Goal: Information Seeking & Learning: Learn about a topic

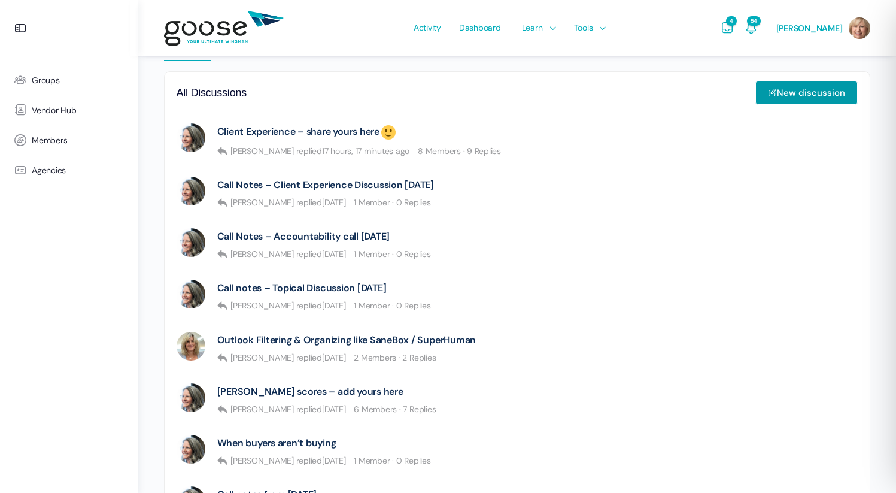
scroll to position [296, 0]
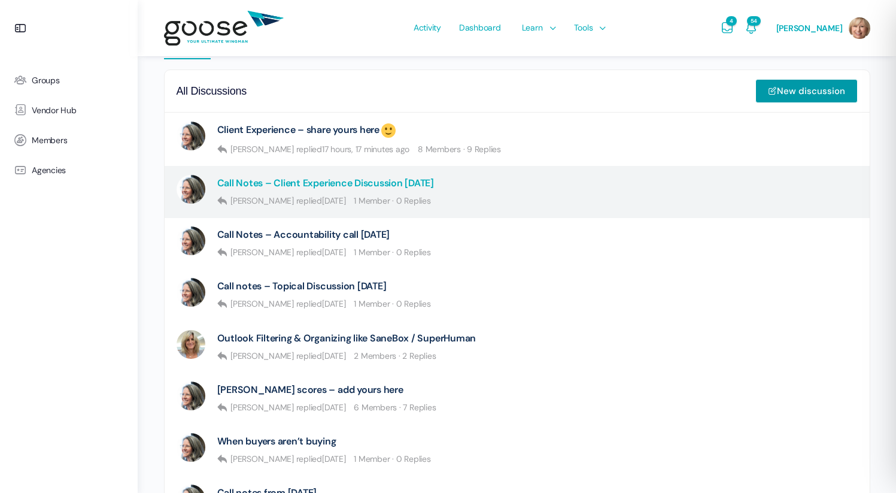
click at [349, 189] on link "Call Notes – Client Experience Discussion 9.25.25" at bounding box center [325, 182] width 217 height 11
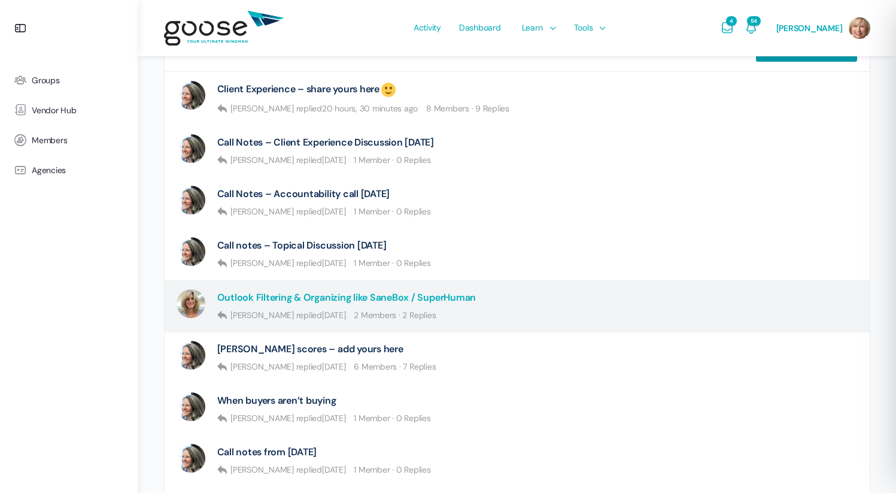
scroll to position [346, 0]
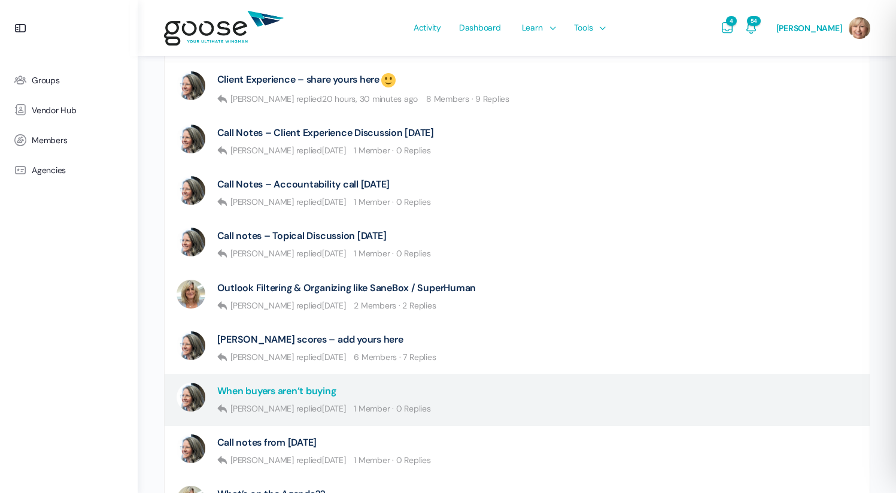
click at [316, 387] on link "When buyers aren’t buying" at bounding box center [276, 390] width 119 height 11
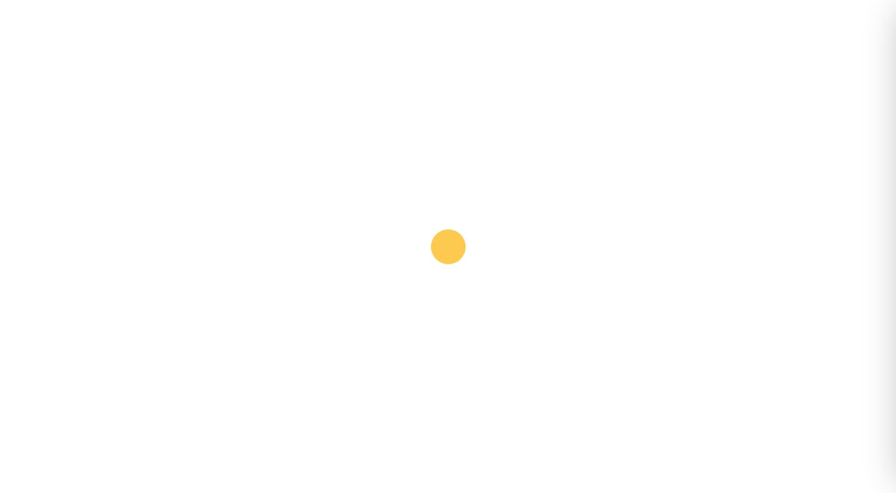
scroll to position [383, 0]
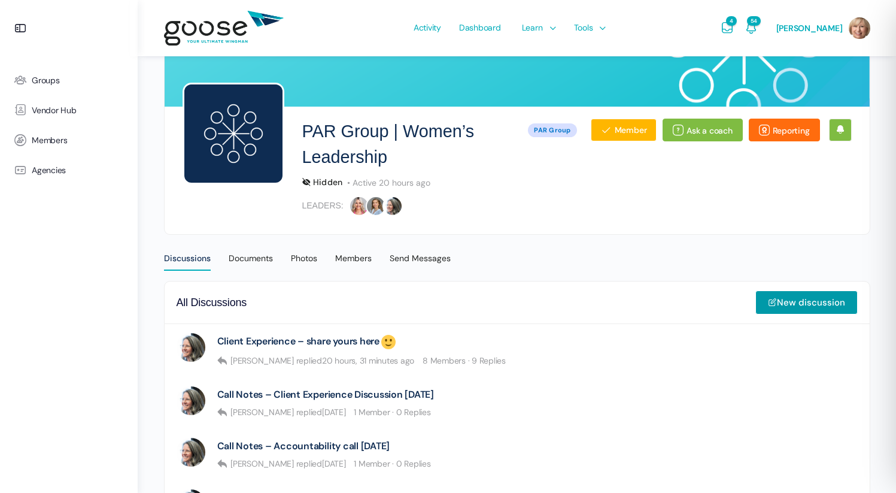
scroll to position [97, 0]
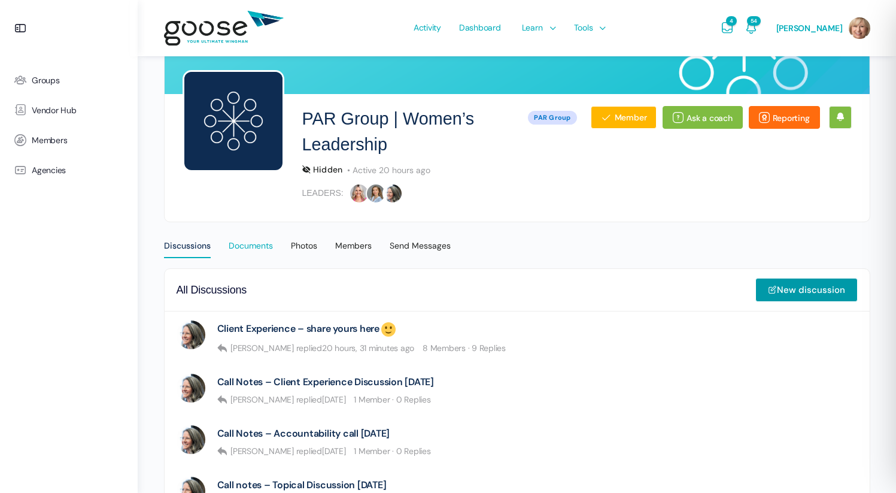
click at [264, 246] on div "Documents" at bounding box center [251, 249] width 44 height 18
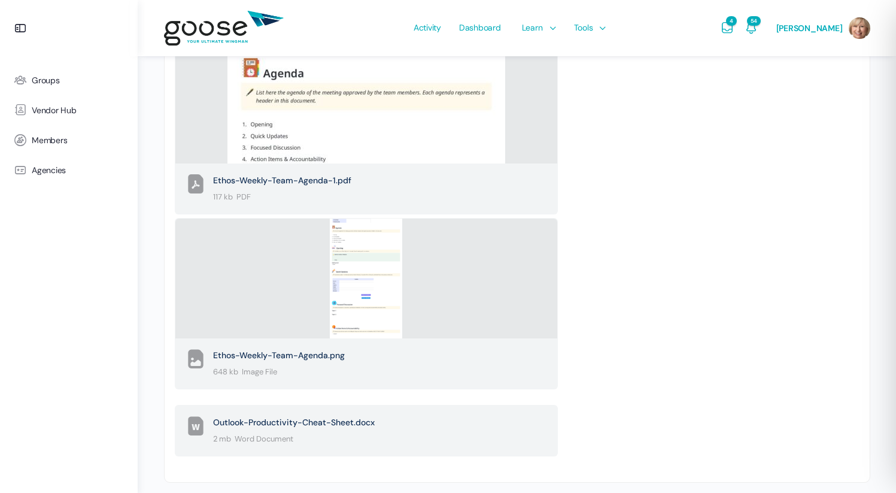
scroll to position [615, 0]
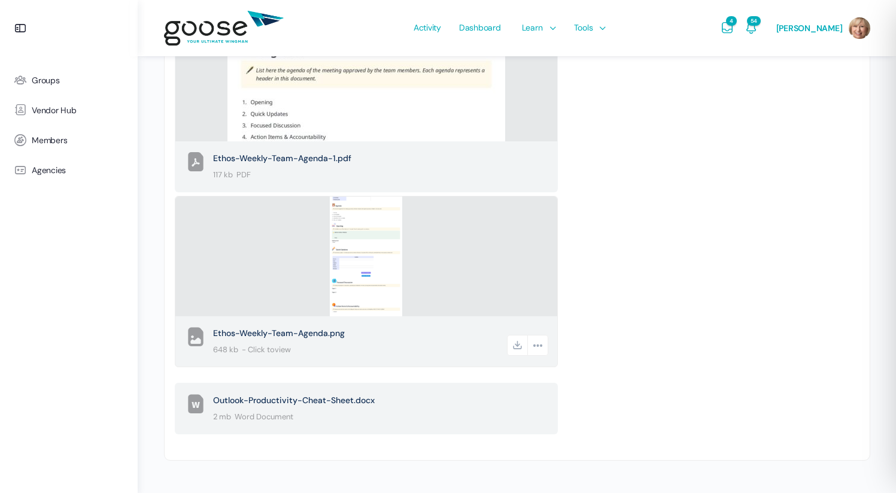
click at [321, 248] on div at bounding box center [366, 256] width 382 height 120
click at [357, 259] on img at bounding box center [366, 256] width 72 height 150
click at [297, 334] on span "Ethos-Weekly-Team-Agenda.png" at bounding box center [359, 333] width 292 height 16
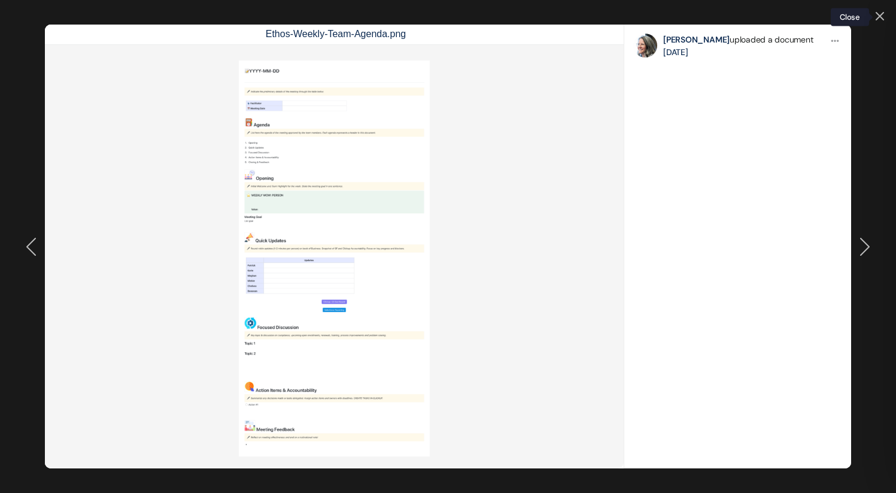
click at [880, 14] on icon at bounding box center [880, 16] width 8 height 8
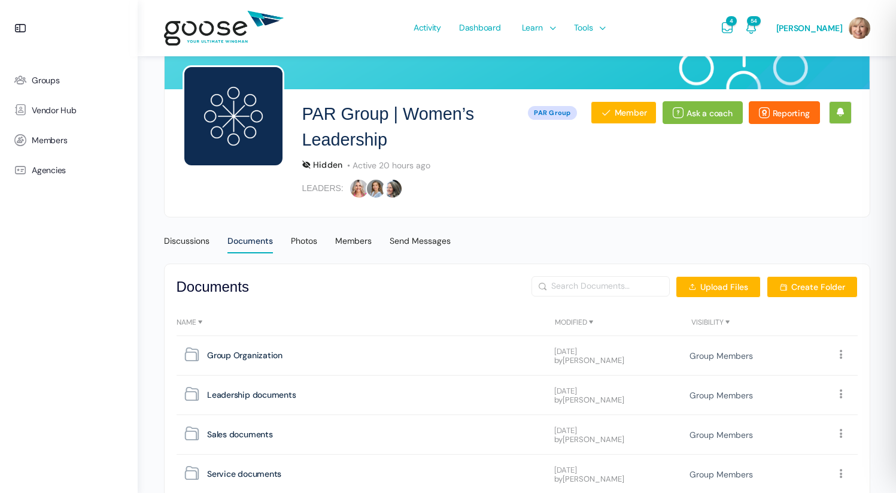
scroll to position [107, 0]
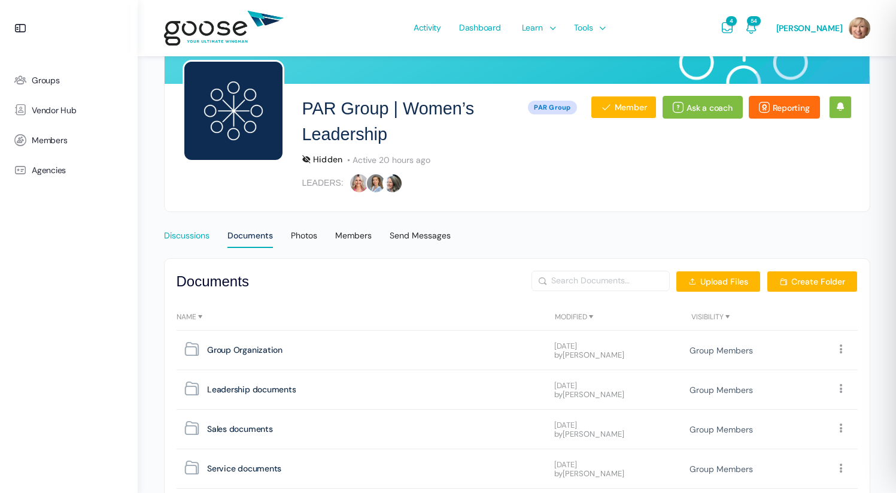
click at [190, 235] on div "Discussions" at bounding box center [186, 239] width 45 height 18
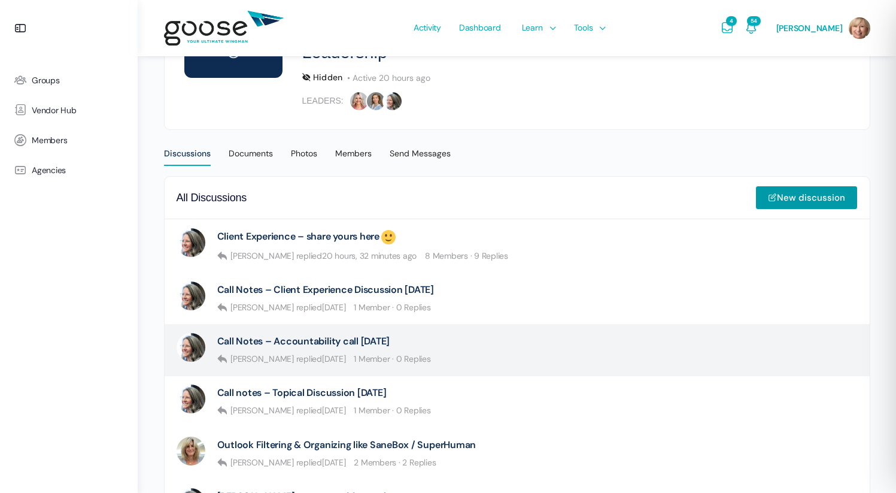
scroll to position [181, 0]
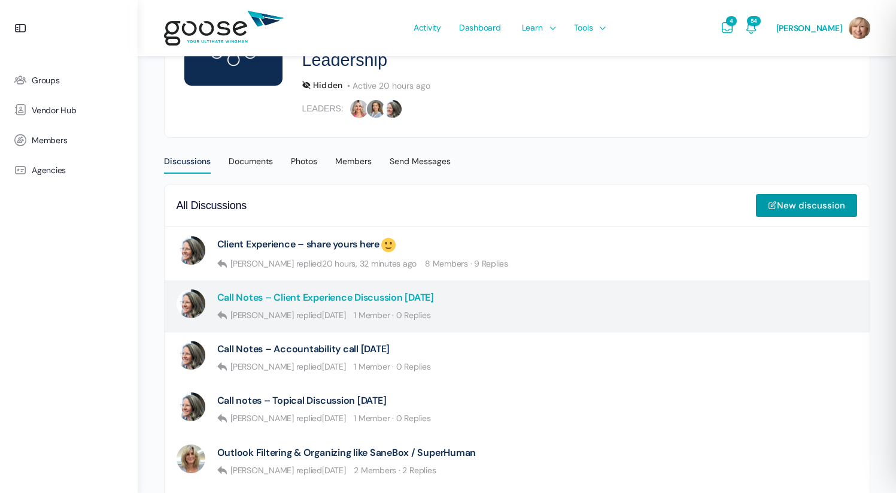
click at [332, 296] on link "Call Notes – Client Experience Discussion [DATE]" at bounding box center [325, 296] width 217 height 11
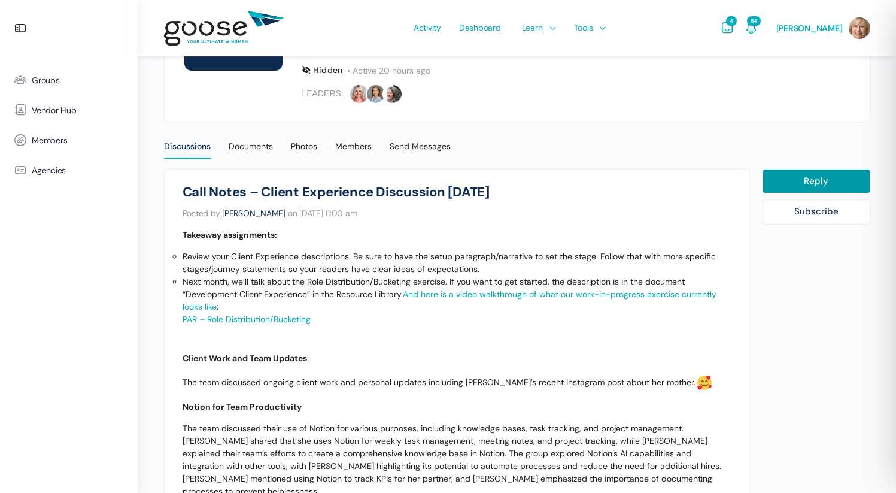
scroll to position [214, 0]
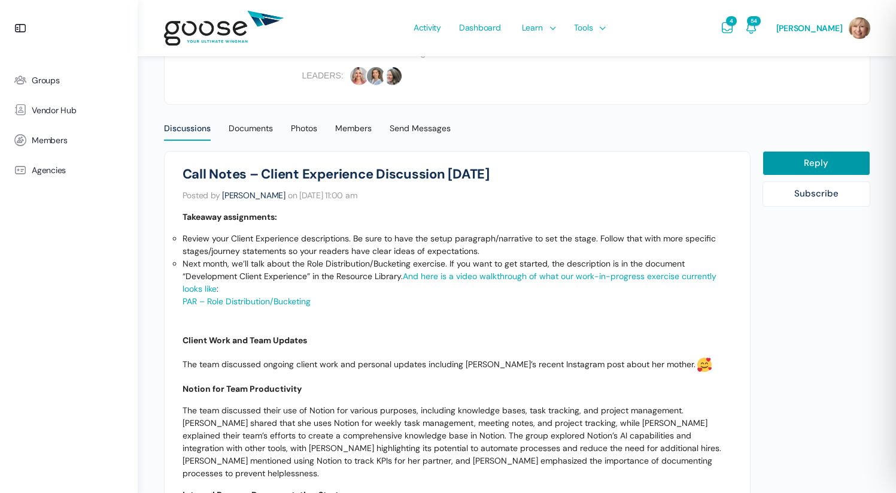
click at [542, 271] on link "And here is a video walkthrough of what our work-in-progress exercise currently…" at bounding box center [450, 282] width 534 height 23
